Goal: Download file/media

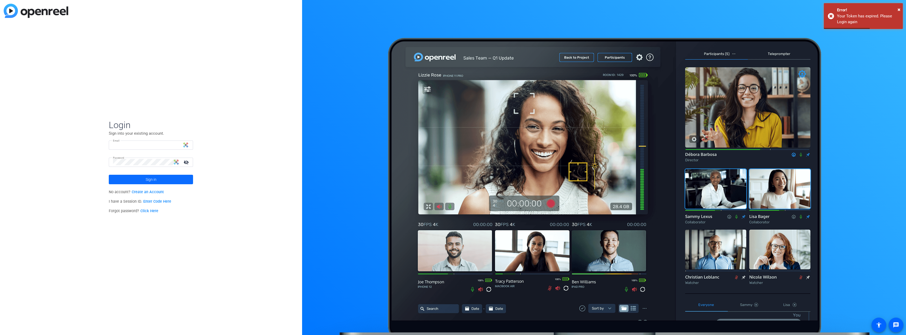
type input "[PERSON_NAME][EMAIL_ADDRESS][PERSON_NAME][DOMAIN_NAME]"
click at [176, 180] on span at bounding box center [151, 179] width 84 height 13
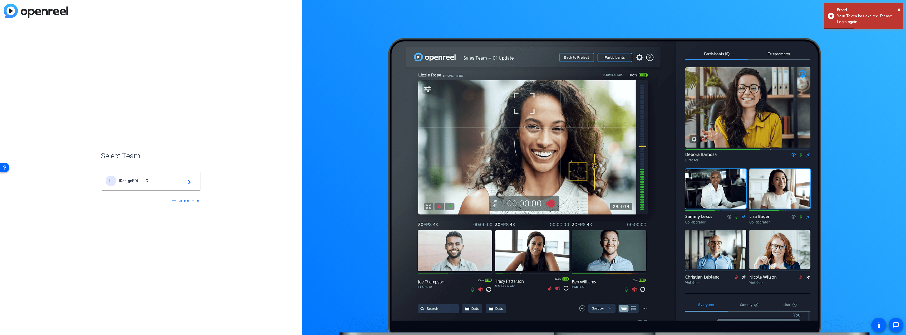
click at [157, 185] on div "IL iDesignEDU, LLC navigate_next" at bounding box center [151, 180] width 91 height 11
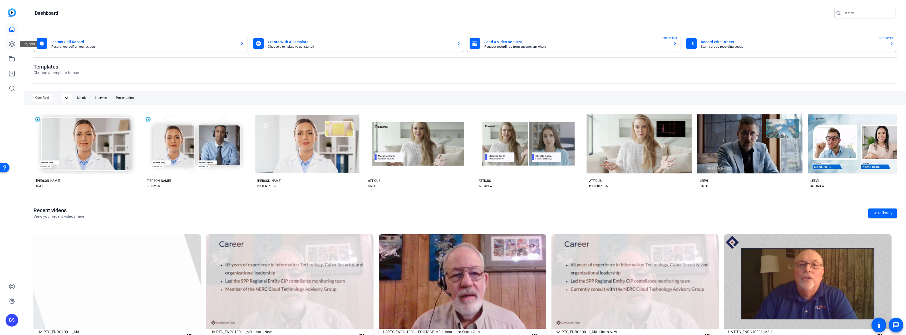
click at [10, 45] on icon at bounding box center [12, 44] width 6 height 6
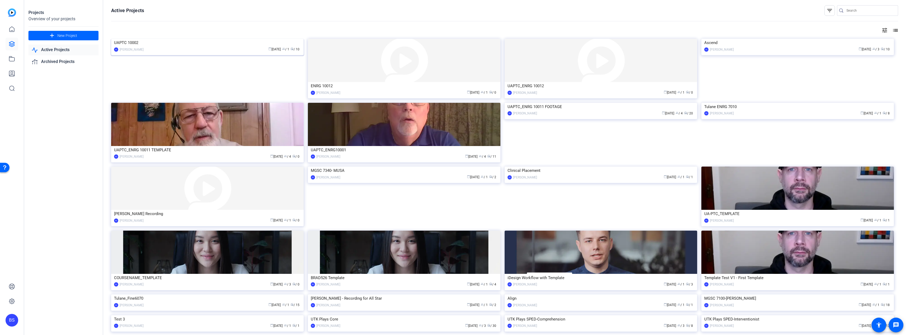
click at [232, 52] on div "calendar_today [DATE] group / 1 radio / 10" at bounding box center [223, 50] width 155 height 6
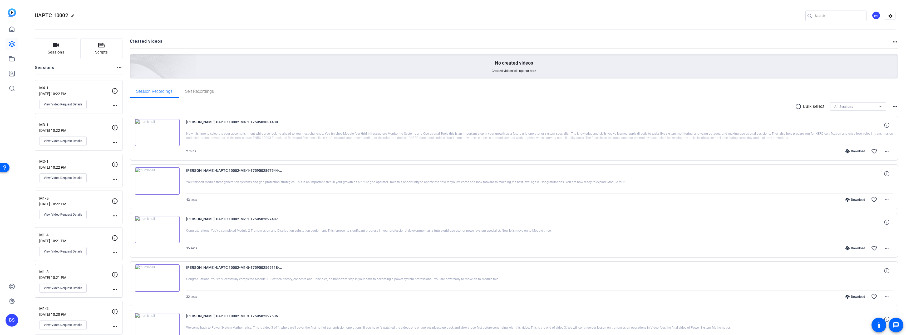
click at [4, 304] on div "BS" at bounding box center [12, 167] width 24 height 335
click at [11, 301] on icon at bounding box center [12, 301] width 2 height 2
click at [72, 14] on mat-icon "edit" at bounding box center [74, 17] width 6 height 6
click at [191, 12] on div "UAPTC 10002 check_circle clear BS settings" at bounding box center [465, 16] width 860 height 8
click at [888, 14] on mat-icon "settings" at bounding box center [890, 16] width 11 height 8
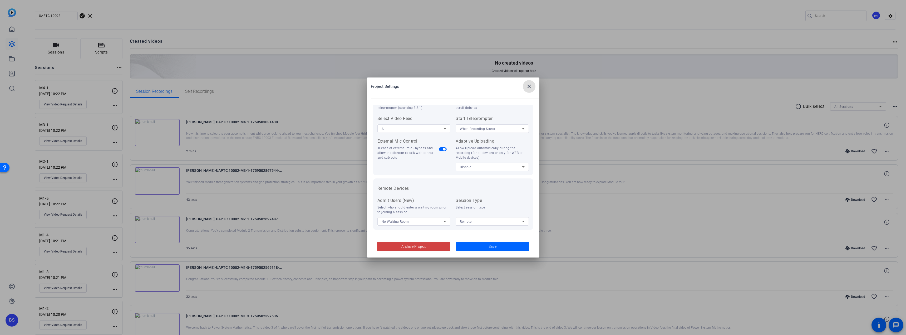
scroll to position [109, 0]
click at [532, 87] on span at bounding box center [529, 86] width 13 height 13
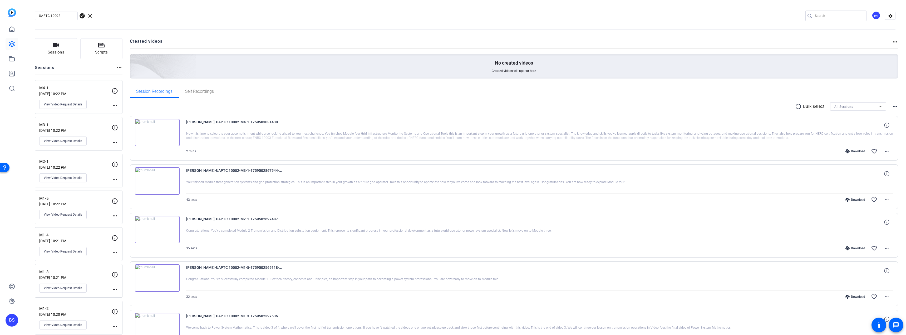
click at [893, 105] on mat-icon "more_horiz" at bounding box center [895, 106] width 6 height 6
click at [482, 97] on div at bounding box center [453, 167] width 906 height 335
click at [92, 16] on span "clear" at bounding box center [90, 16] width 6 height 6
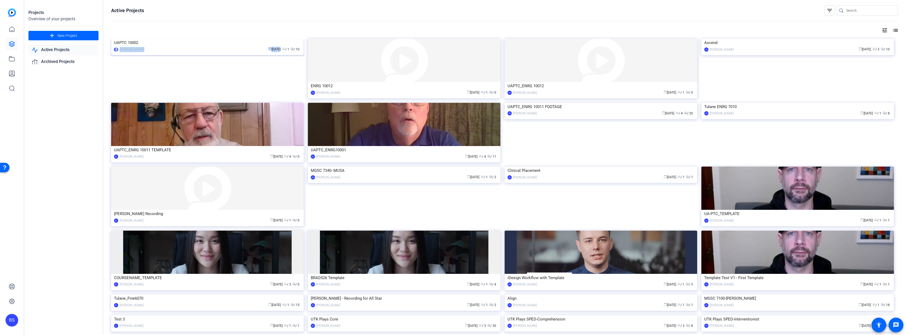
click at [273, 56] on mat-card-content "UAPTC 10002 BS [PERSON_NAME] calendar_today [DATE] group / 1 radio / 10" at bounding box center [207, 48] width 195 height 18
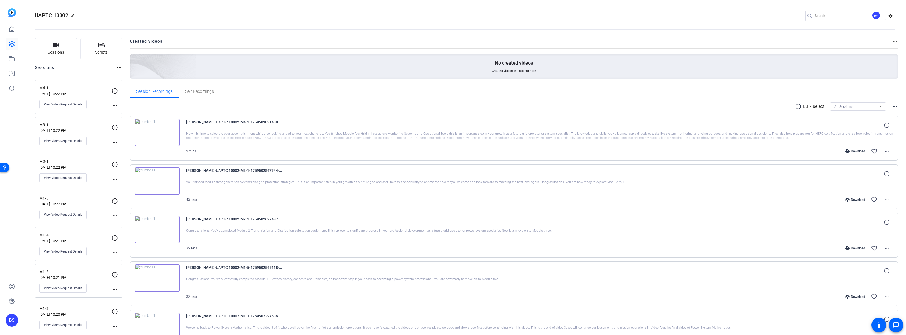
click at [894, 108] on mat-icon "more_horiz" at bounding box center [895, 106] width 6 height 6
click at [888, 96] on div at bounding box center [453, 167] width 906 height 335
click at [796, 107] on mat-icon "radio_button_unchecked" at bounding box center [799, 106] width 8 height 6
click at [885, 148] on mat-icon "more_horiz" at bounding box center [886, 151] width 6 height 6
click at [208, 92] on div at bounding box center [453, 167] width 906 height 335
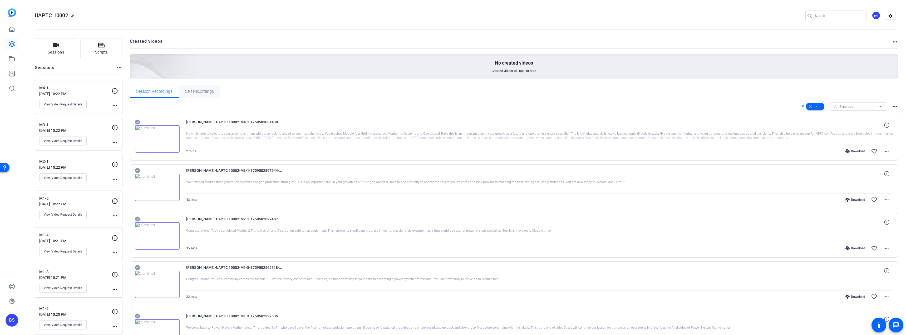
click at [200, 91] on span "Self Recordings" at bounding box center [199, 91] width 29 height 4
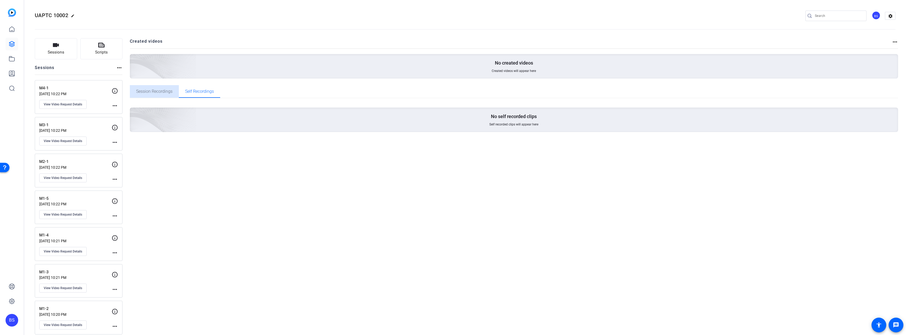
click at [166, 89] on span "Session Recordings" at bounding box center [154, 91] width 36 height 4
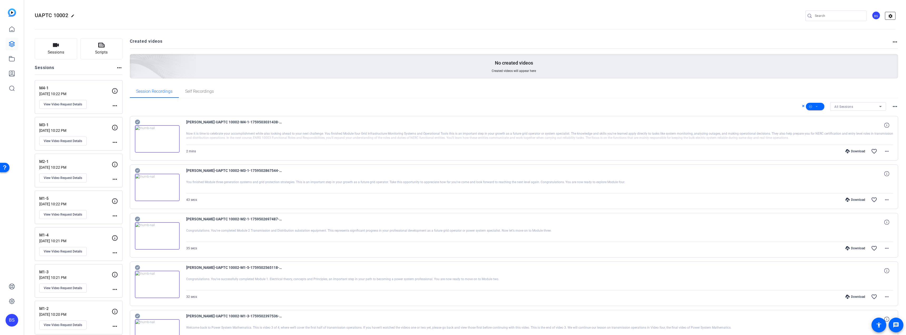
click at [886, 18] on mat-icon "settings" at bounding box center [890, 16] width 11 height 8
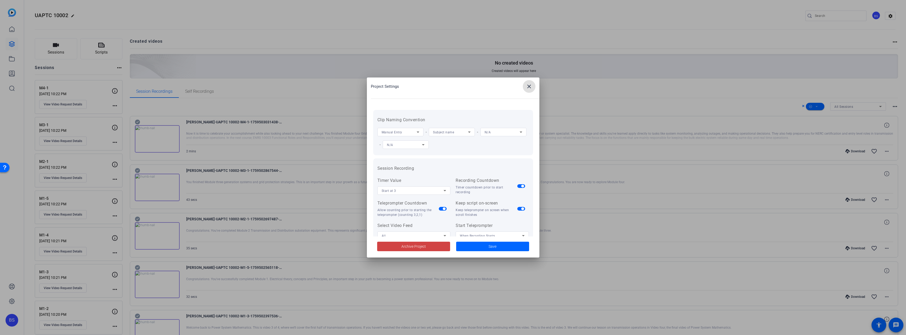
click at [527, 86] on mat-icon "close" at bounding box center [529, 86] width 6 height 6
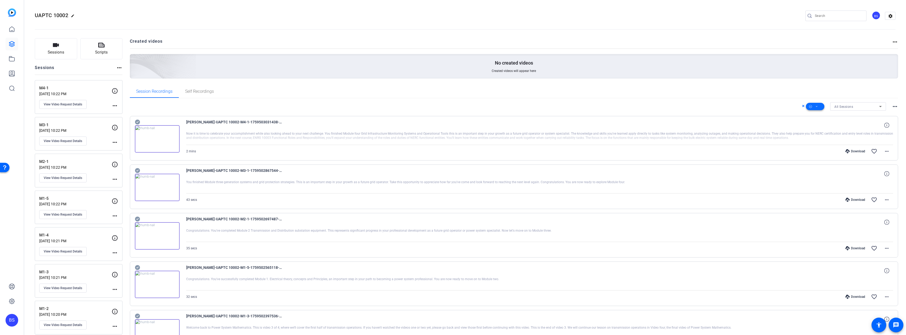
click at [815, 106] on icon at bounding box center [816, 106] width 3 height 7
click at [825, 134] on span "Download MP4" at bounding box center [821, 134] width 28 height 6
click at [809, 106] on icon at bounding box center [810, 106] width 3 height 3
click at [816, 116] on span "Select All" at bounding box center [821, 115] width 28 height 6
click at [816, 114] on span "Select All" at bounding box center [821, 115] width 28 height 6
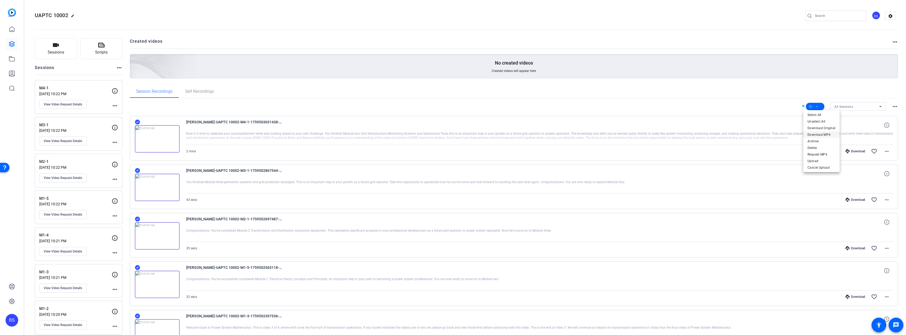
click at [827, 134] on span "Download MP4" at bounding box center [821, 134] width 28 height 6
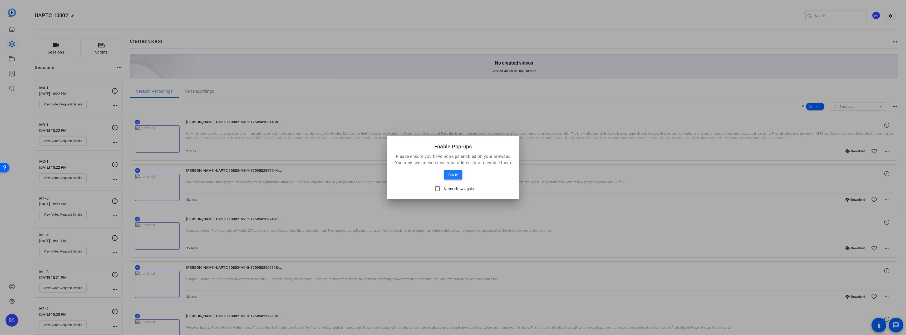
click at [453, 178] on span at bounding box center [453, 174] width 18 height 13
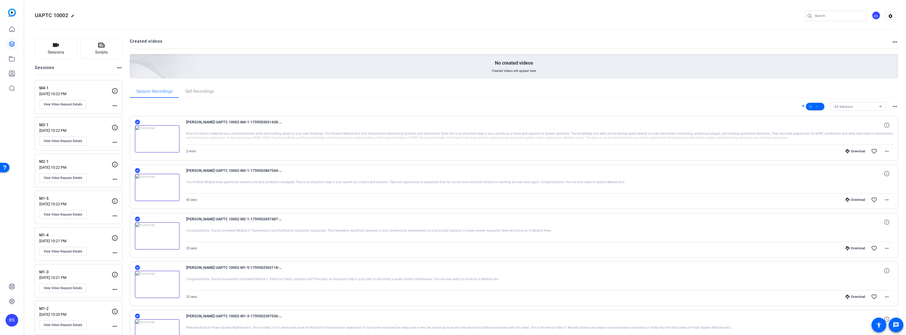
click at [249, 108] on div "All Sessions more_horiz" at bounding box center [514, 106] width 768 height 8
click at [809, 107] on icon at bounding box center [810, 106] width 3 height 7
click at [813, 115] on span "Select All" at bounding box center [821, 115] width 28 height 6
click at [798, 105] on div at bounding box center [453, 167] width 906 height 335
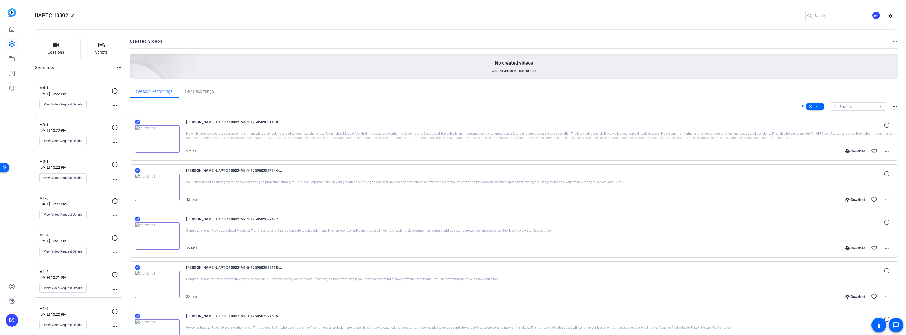
click at [802, 106] on icon at bounding box center [803, 106] width 2 height 2
click at [796, 107] on mat-icon "radio_button_unchecked" at bounding box center [799, 106] width 8 height 6
click at [816, 106] on span at bounding box center [815, 106] width 18 height 13
click at [819, 112] on span "Select All" at bounding box center [821, 115] width 28 height 6
click at [825, 132] on span "Download MP4" at bounding box center [821, 134] width 28 height 6
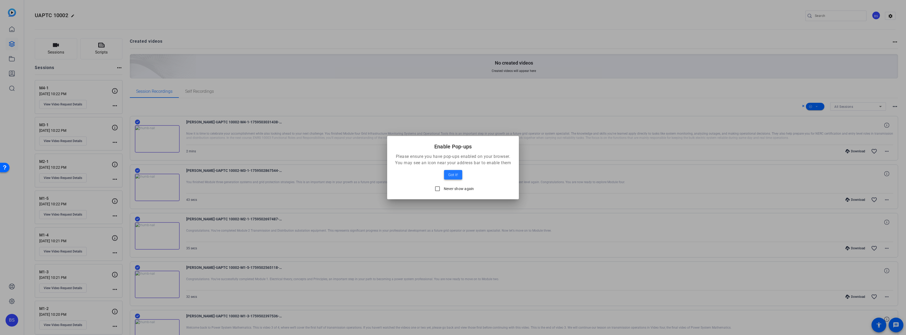
click at [458, 176] on button "Got it!" at bounding box center [453, 174] width 18 height 9
